Goal: Communication & Community: Ask a question

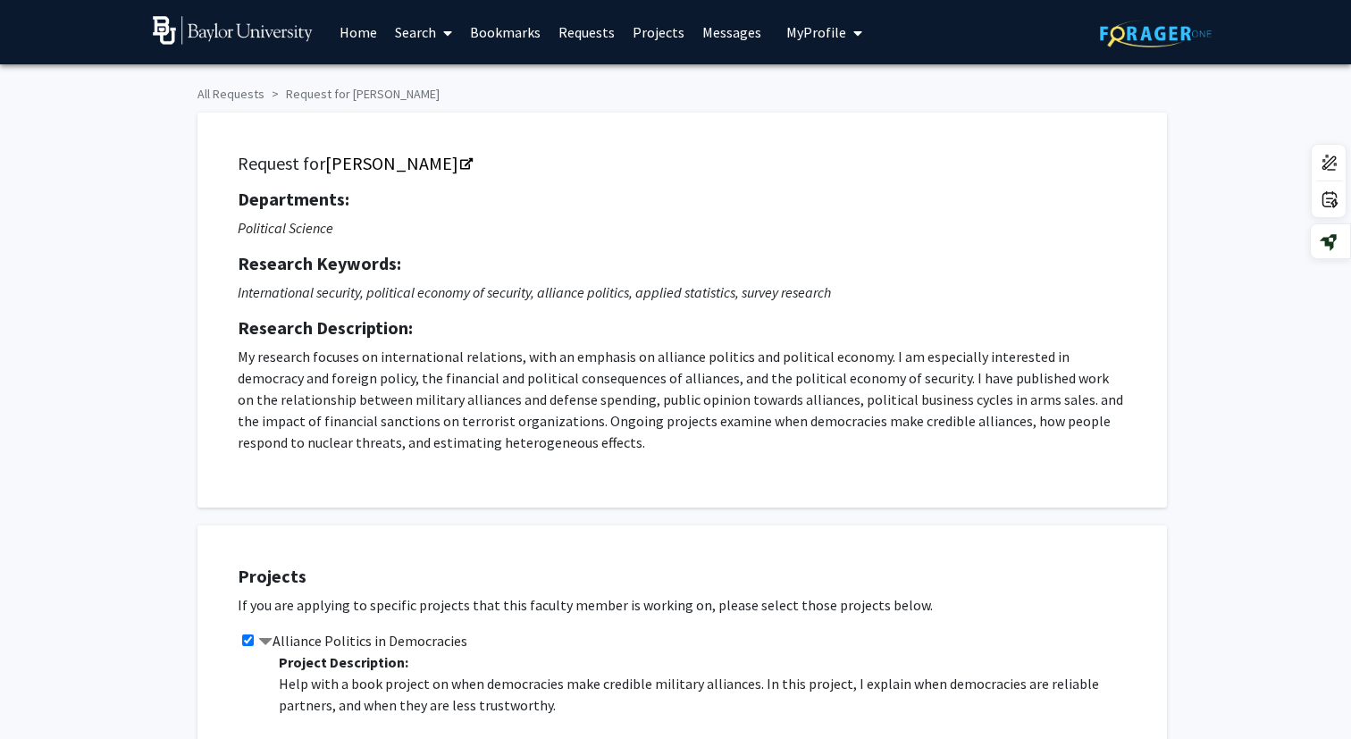
scroll to position [1015, 0]
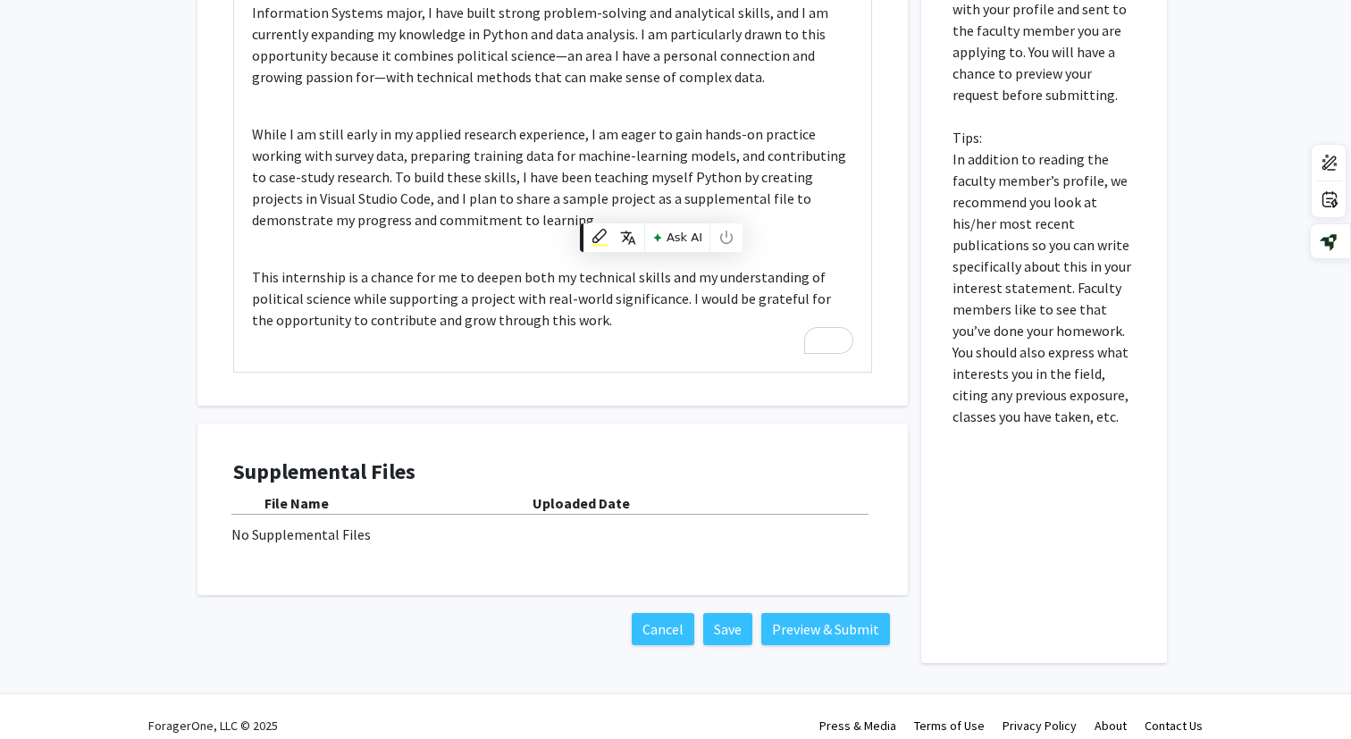
click at [331, 528] on div "No Supplemental Files" at bounding box center [552, 533] width 642 height 21
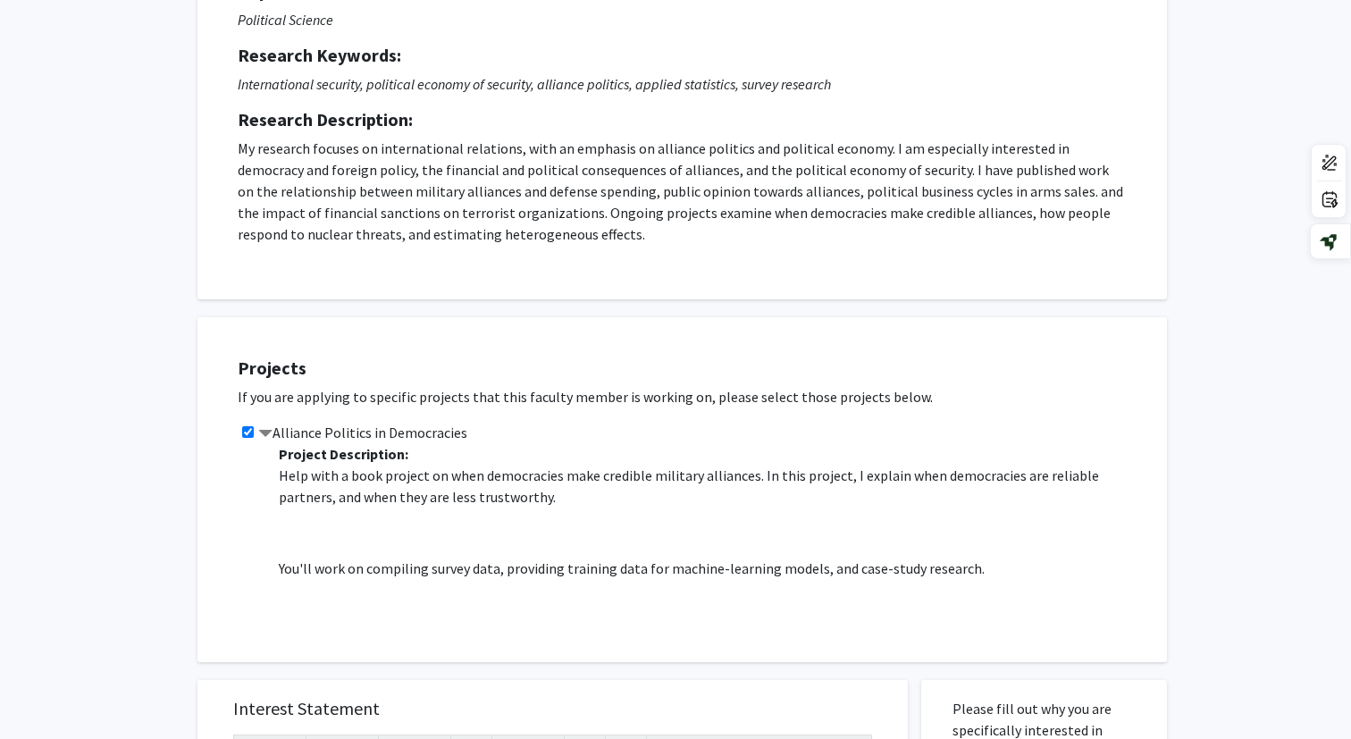
scroll to position [0, 0]
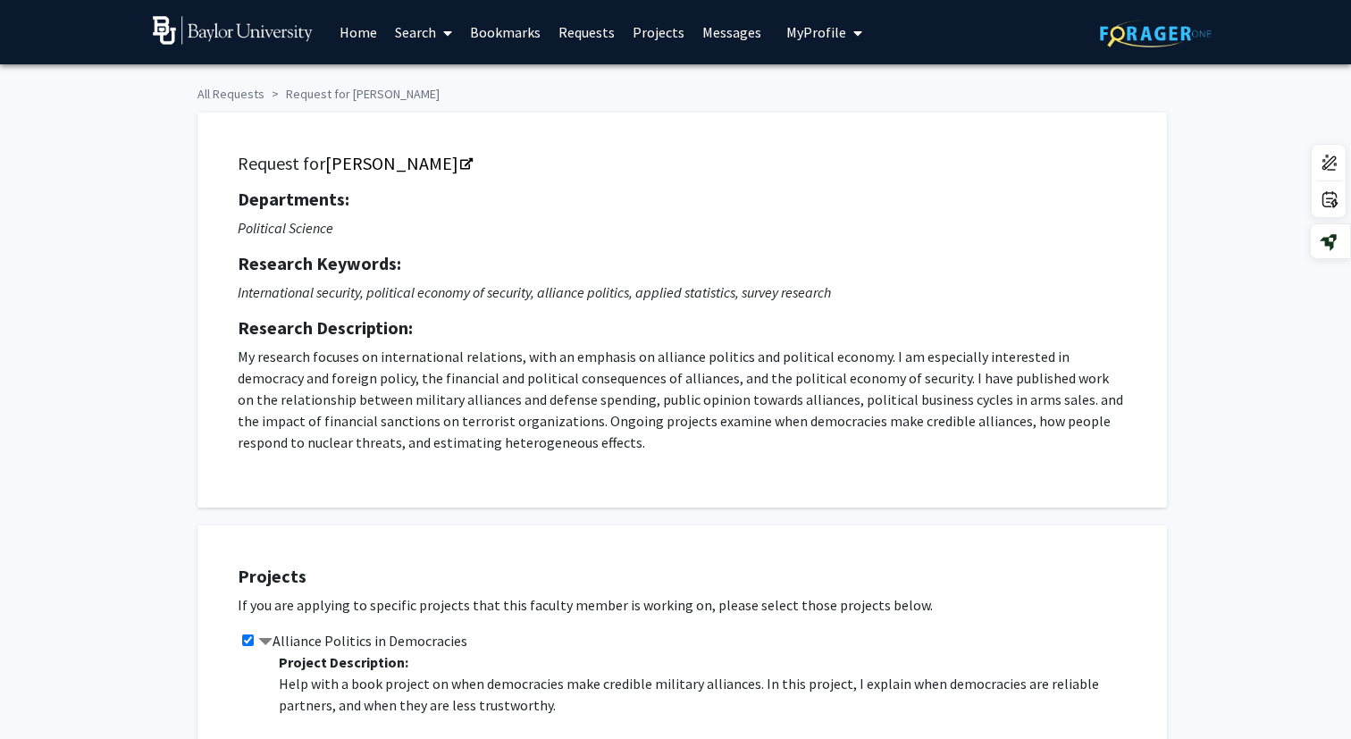
click at [855, 32] on button "My Profile" at bounding box center [824, 32] width 87 height 64
click at [851, 103] on span "View Profile" at bounding box center [897, 103] width 108 height 20
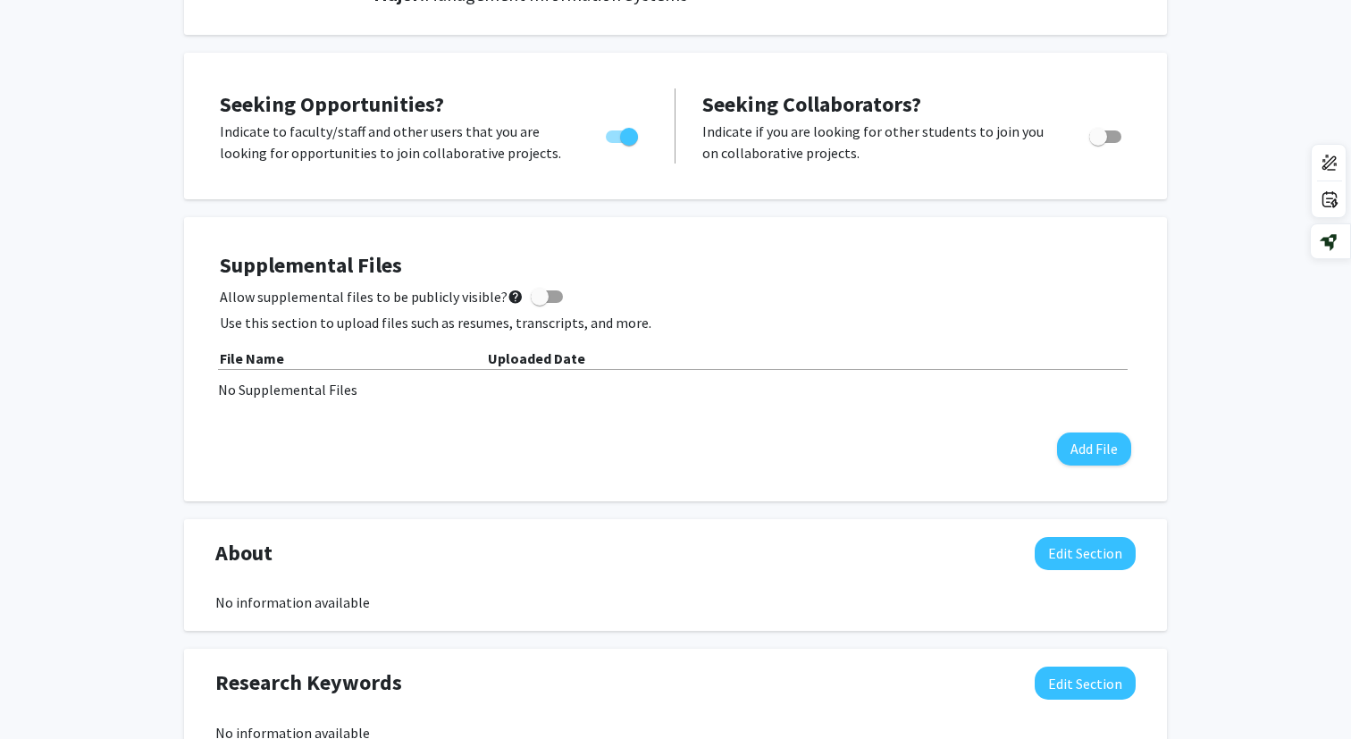
scroll to position [282, 0]
click at [535, 296] on span at bounding box center [540, 298] width 18 height 18
click at [539, 304] on input "Allow supplemental files to be publicly visible? help" at bounding box center [539, 304] width 1 height 1
checkbox input "true"
click at [1075, 450] on button "Add File" at bounding box center [1094, 449] width 74 height 33
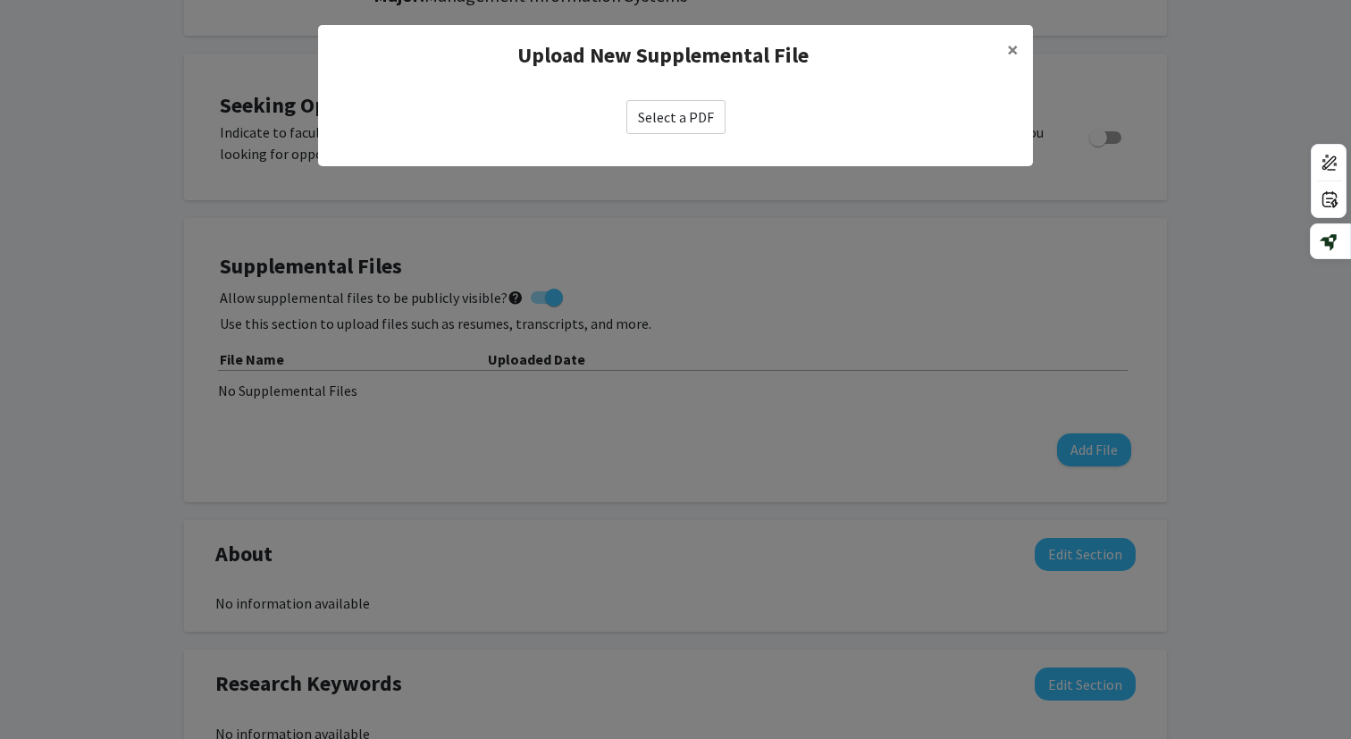
click at [697, 121] on label "Select a PDF" at bounding box center [675, 117] width 99 height 34
click at [0, 0] on input "Select a PDF" at bounding box center [0, 0] width 0 height 0
click at [1013, 50] on span "×" at bounding box center [1013, 50] width 12 height 28
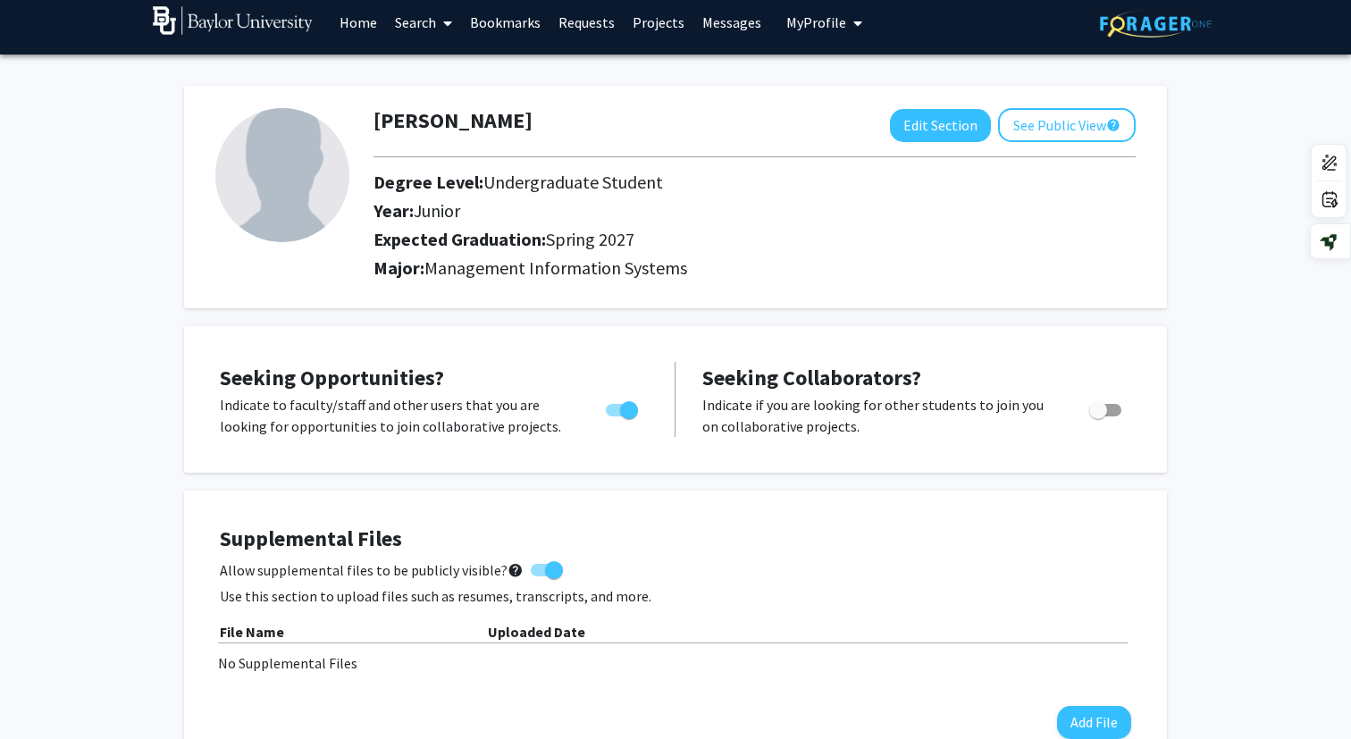
scroll to position [0, 0]
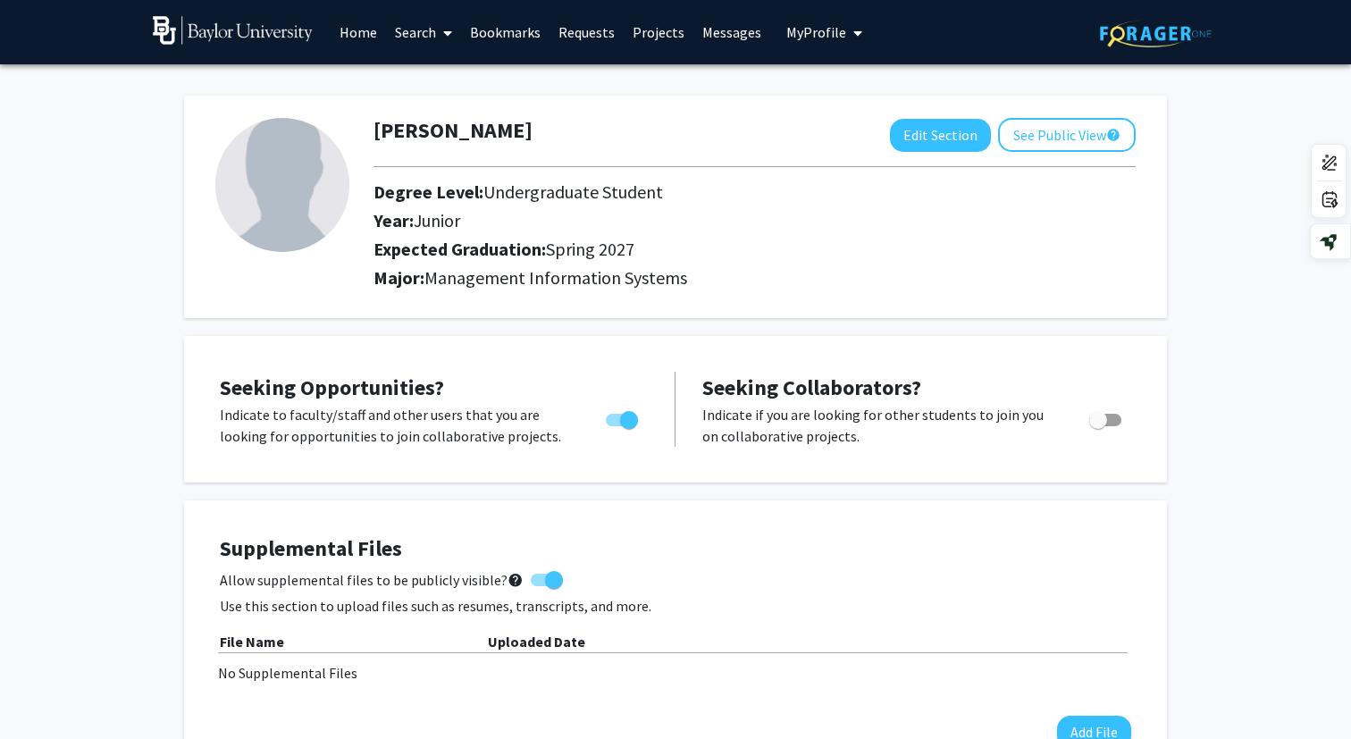
click at [439, 42] on span at bounding box center [444, 33] width 16 height 63
click at [439, 88] on span "Faculty/Staff" at bounding box center [451, 82] width 131 height 36
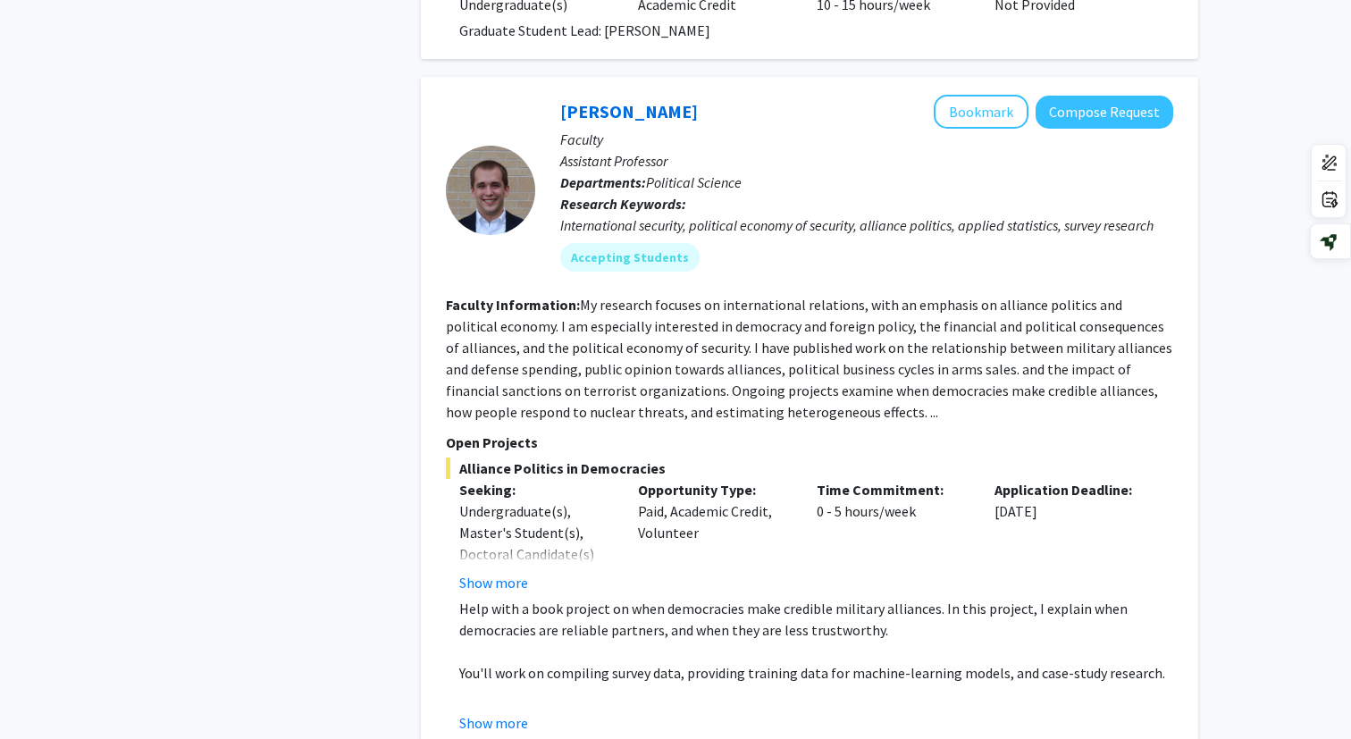
scroll to position [1420, 0]
click at [1135, 96] on button "Compose Request" at bounding box center [1104, 112] width 138 height 33
